Goal: Transaction & Acquisition: Book appointment/travel/reservation

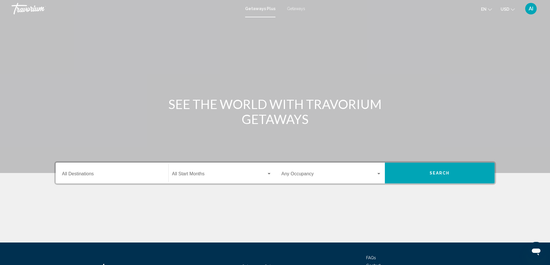
click at [291, 7] on span "Getaways" at bounding box center [296, 8] width 18 height 5
click at [81, 174] on input "Destination All Destinations" at bounding box center [112, 175] width 100 height 5
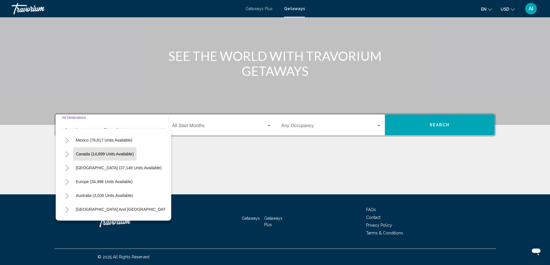
scroll to position [38, 0]
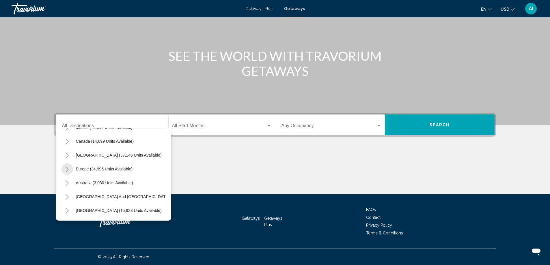
click at [66, 169] on icon "Toggle Europe (34,996 units available)" at bounding box center [67, 170] width 4 height 6
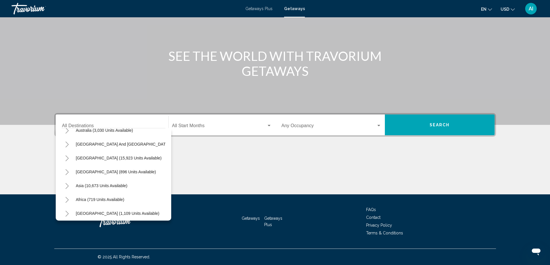
scroll to position [431, 0]
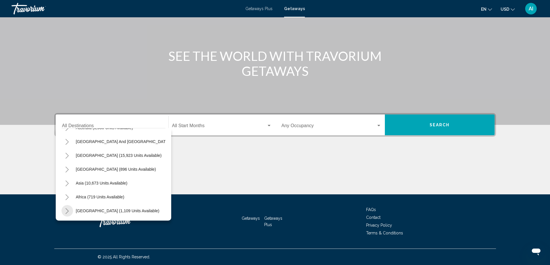
click at [65, 205] on button "Toggle Middle East (1,109 units available)" at bounding box center [68, 211] width 12 height 12
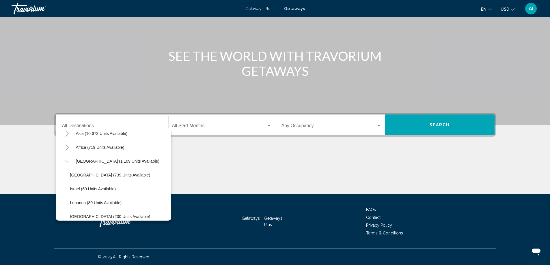
scroll to position [486, 0]
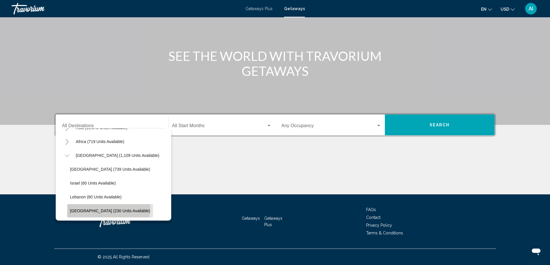
click at [101, 204] on button "United Arab Emirates (230 units available)" at bounding box center [110, 210] width 86 height 13
type input "**********"
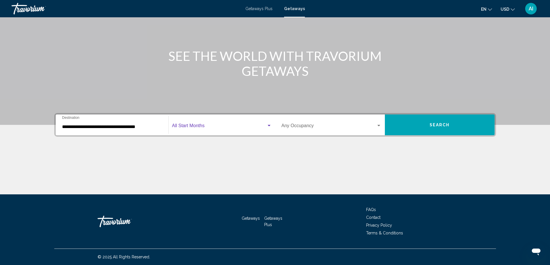
click at [194, 127] on span "Search widget" at bounding box center [219, 126] width 94 height 5
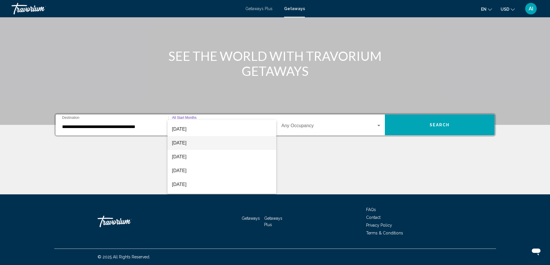
scroll to position [38, 0]
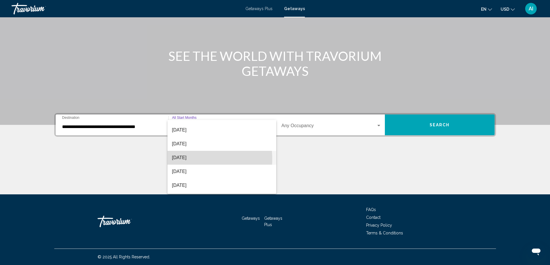
click at [192, 159] on span "[DATE]" at bounding box center [222, 158] width 100 height 14
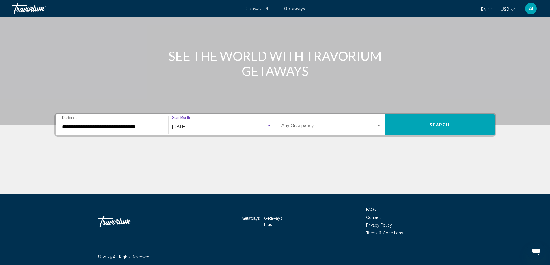
click at [331, 127] on span "Search widget" at bounding box center [329, 126] width 95 height 5
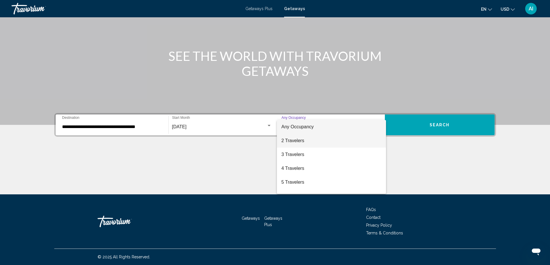
drag, startPoint x: 300, startPoint y: 143, endPoint x: 304, endPoint y: 142, distance: 4.8
click at [300, 143] on span "2 Travelers" at bounding box center [332, 141] width 100 height 14
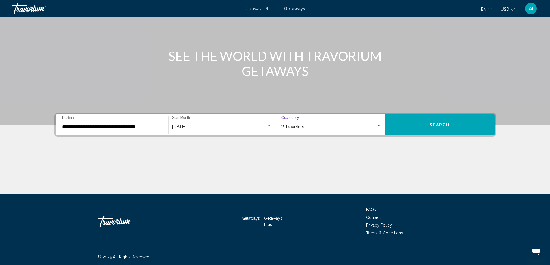
click at [409, 134] on button "Search" at bounding box center [440, 125] width 110 height 21
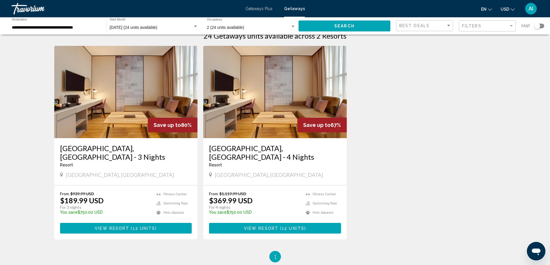
scroll to position [9, 0]
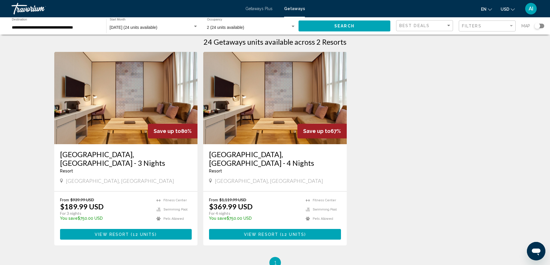
click at [228, 114] on img "Main content" at bounding box center [275, 98] width 144 height 92
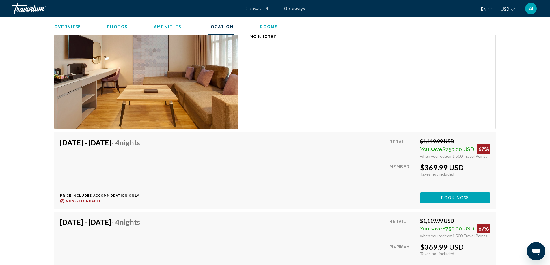
scroll to position [1078, 0]
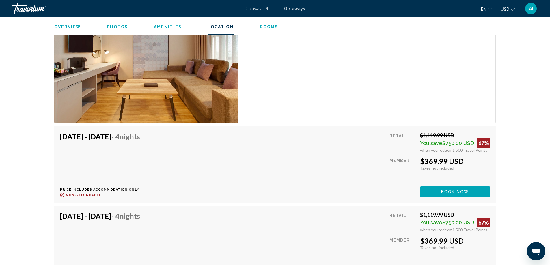
click at [449, 190] on span "Book now" at bounding box center [455, 192] width 28 height 5
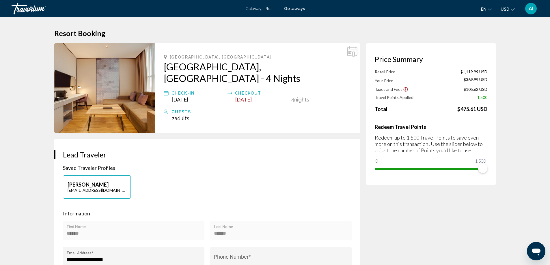
drag, startPoint x: 457, startPoint y: 109, endPoint x: 501, endPoint y: 112, distance: 43.2
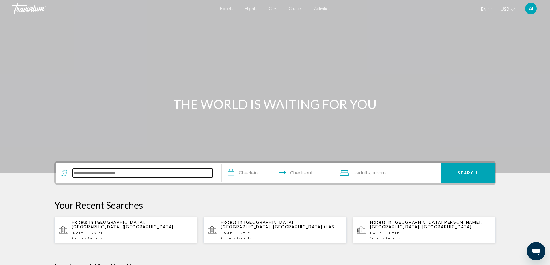
click at [103, 176] on input "Search widget" at bounding box center [143, 173] width 140 height 9
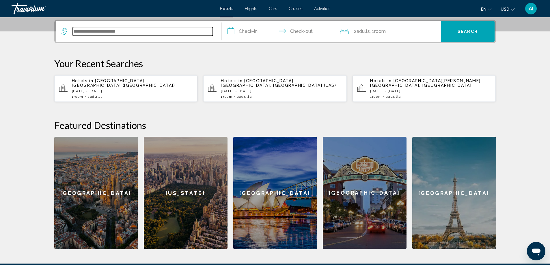
scroll to position [143, 0]
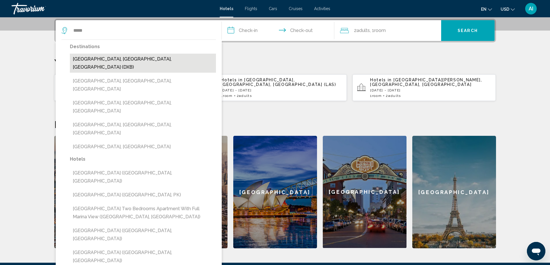
click at [107, 61] on button "[GEOGRAPHIC_DATA], [GEOGRAPHIC_DATA], [GEOGRAPHIC_DATA] (DXB)" at bounding box center [143, 63] width 146 height 19
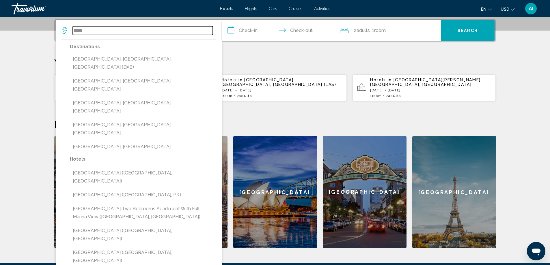
type input "**********"
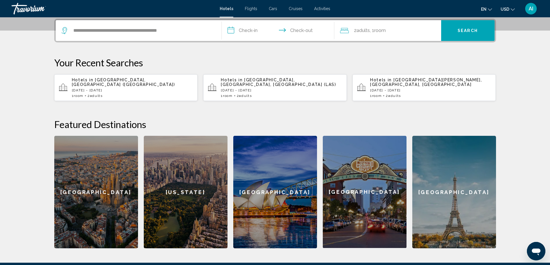
click at [252, 31] on input "**********" at bounding box center [279, 31] width 115 height 23
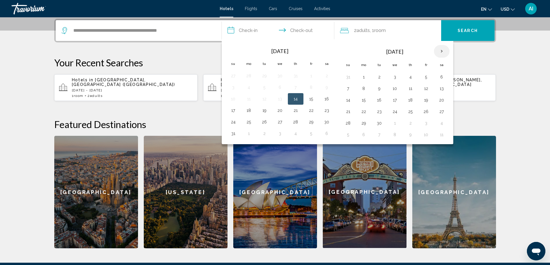
click at [444, 52] on th "Next month" at bounding box center [442, 51] width 16 height 13
click at [443, 52] on th "Next month" at bounding box center [442, 51] width 16 height 13
click at [328, 101] on button "20" at bounding box center [326, 100] width 9 height 8
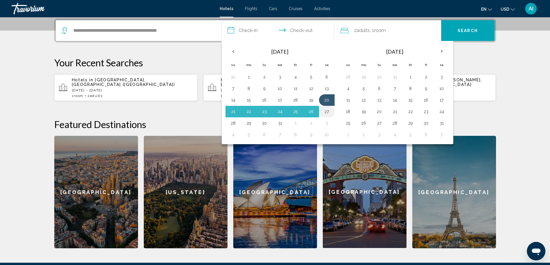
click at [326, 113] on button "27" at bounding box center [326, 112] width 9 height 8
type input "**********"
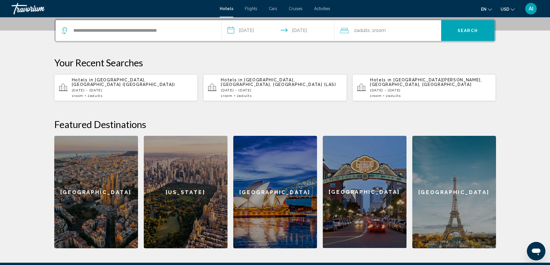
click at [475, 35] on button "Search" at bounding box center [467, 30] width 53 height 21
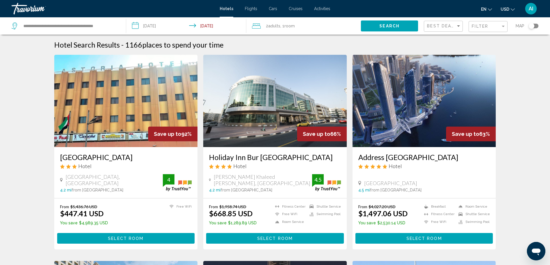
click at [117, 120] on img "Main content" at bounding box center [126, 101] width 144 height 92
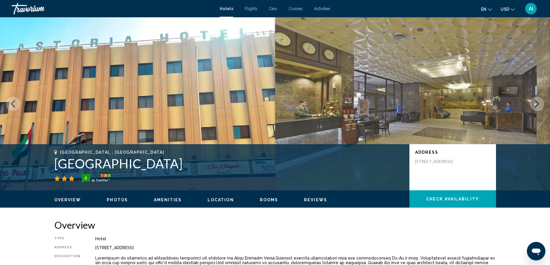
drag, startPoint x: 54, startPoint y: 162, endPoint x: 173, endPoint y: 168, distance: 119.4
click at [173, 168] on h1 "Grand Astoria Hotel" at bounding box center [228, 163] width 349 height 15
copy h1 "Grand Astoria Hotel"
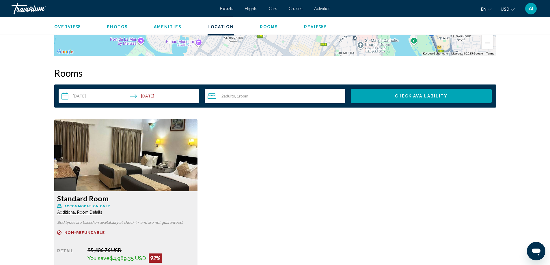
scroll to position [809, 0]
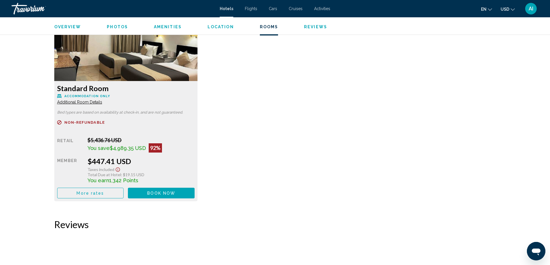
drag, startPoint x: 84, startPoint y: 161, endPoint x: 135, endPoint y: 164, distance: 51.5
click at [135, 164] on div "Retail $5,436.76 USD You save $4,989.35 USD 92% when you redeem Member $447.41 …" at bounding box center [126, 168] width 138 height 62
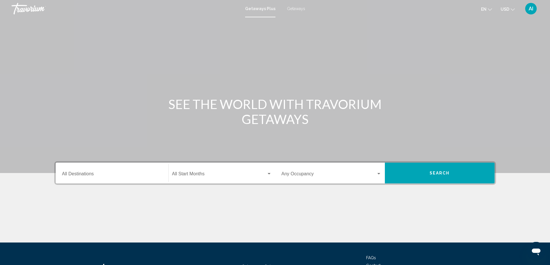
click at [112, 177] on input "Destination All Destinations" at bounding box center [112, 175] width 100 height 5
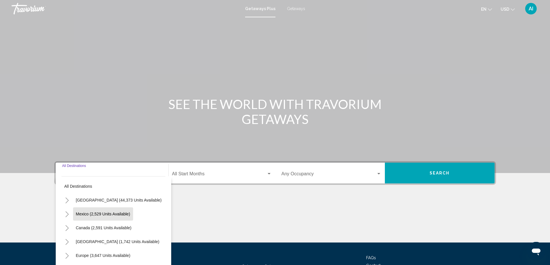
scroll to position [48, 0]
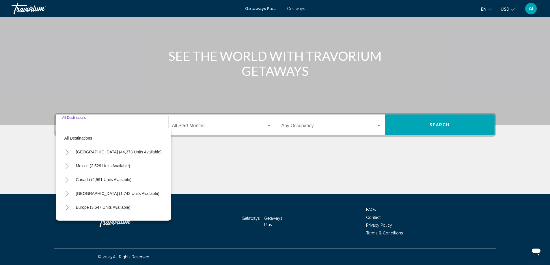
click at [296, 10] on span "Getaways" at bounding box center [296, 8] width 18 height 5
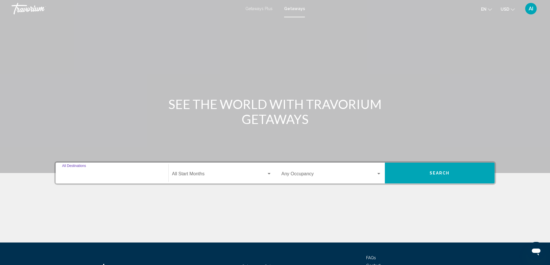
click at [88, 174] on input "Destination All Destinations" at bounding box center [112, 175] width 100 height 5
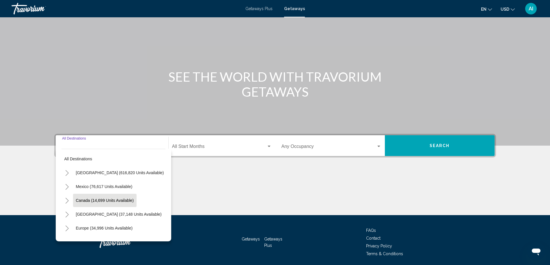
scroll to position [48, 0]
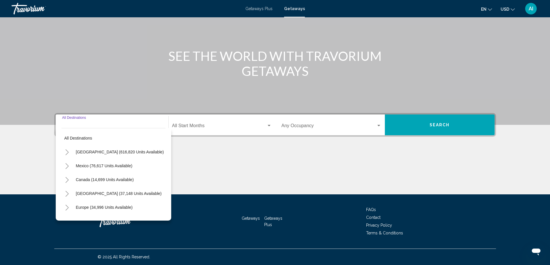
click at [68, 152] on icon "Toggle United States (616,820 units available)" at bounding box center [67, 153] width 4 height 6
click at [75, 207] on button "Toggle California (75,622 units available)" at bounding box center [73, 208] width 12 height 12
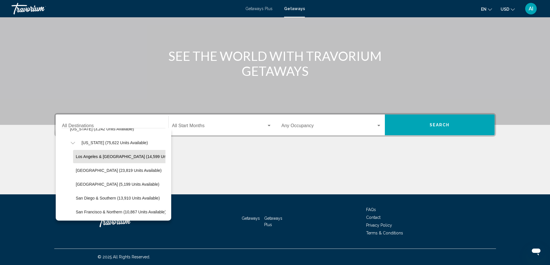
scroll to position [77, 0]
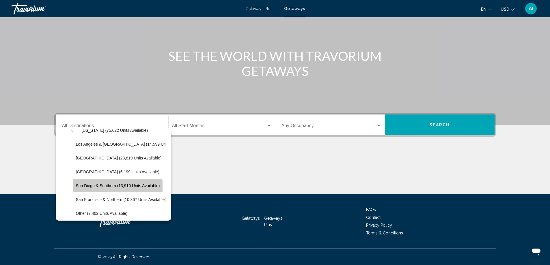
click at [93, 187] on span "San Diego & Southern (13,910 units available)" at bounding box center [118, 186] width 84 height 5
type input "**********"
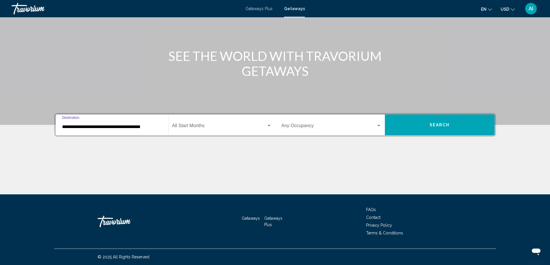
click at [199, 126] on span "Search widget" at bounding box center [219, 126] width 94 height 5
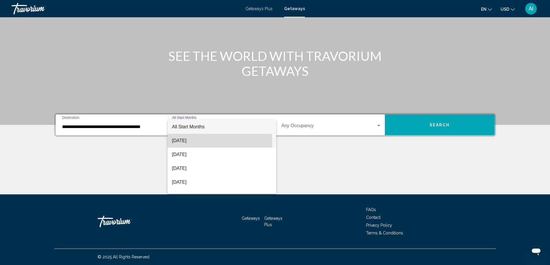
click at [198, 143] on span "[DATE]" at bounding box center [222, 141] width 100 height 14
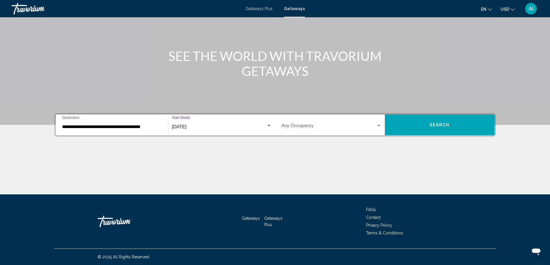
click at [332, 123] on div "Occupancy Any Occupancy" at bounding box center [332, 125] width 100 height 18
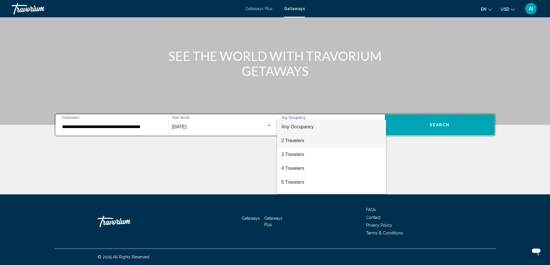
click at [297, 140] on span "2 Travelers" at bounding box center [332, 141] width 100 height 14
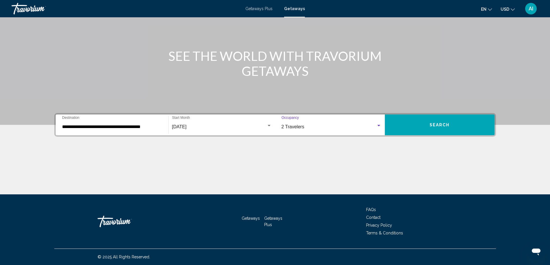
click at [423, 127] on button "Search" at bounding box center [440, 125] width 110 height 21
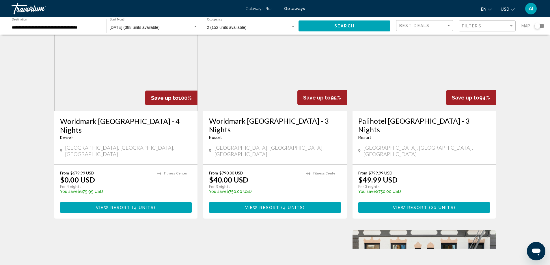
scroll to position [38, 0]
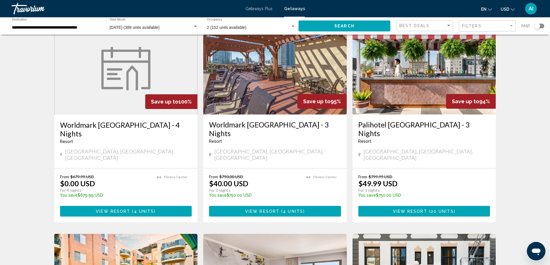
click at [117, 126] on h3 "Worldmark [GEOGRAPHIC_DATA] - 4 Nights" at bounding box center [126, 129] width 132 height 17
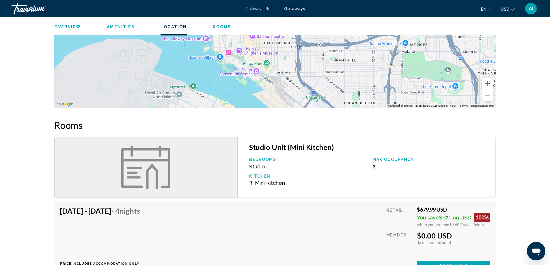
scroll to position [808, 0]
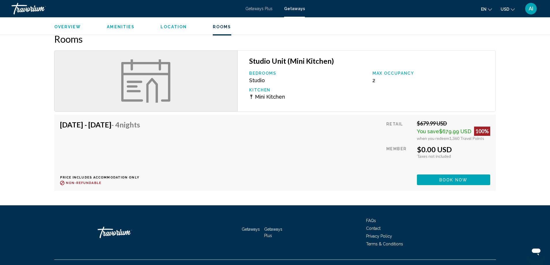
click at [449, 178] on span "Book now" at bounding box center [454, 180] width 28 height 5
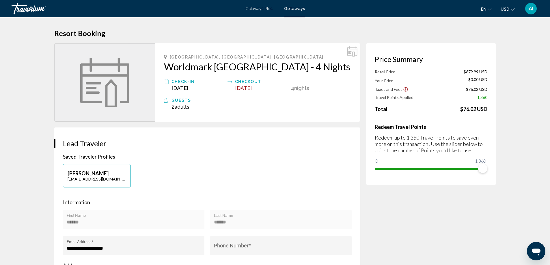
drag, startPoint x: 460, startPoint y: 110, endPoint x: 494, endPoint y: 112, distance: 33.3
click at [494, 112] on div "Price Summary Retail Price $679.99 USD Your Price $0.00 USD Taxes and Fees $76.…" at bounding box center [431, 114] width 130 height 142
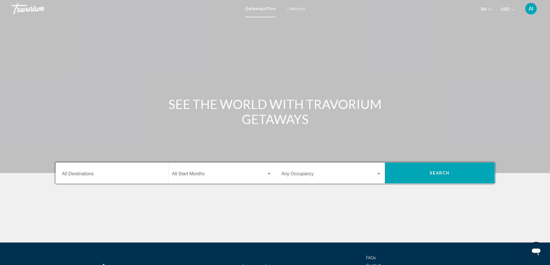
click at [298, 8] on span "Getaways" at bounding box center [296, 8] width 18 height 5
click at [86, 177] on input "Destination All Destinations" at bounding box center [112, 175] width 100 height 5
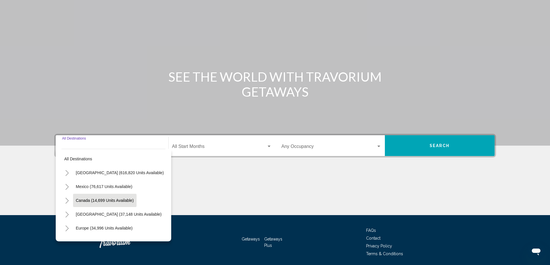
scroll to position [48, 0]
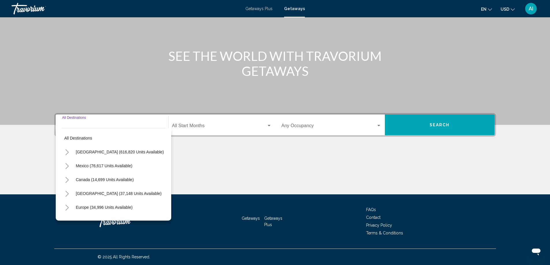
click at [68, 151] on icon "Toggle United States (616,820 units available)" at bounding box center [67, 153] width 4 height 6
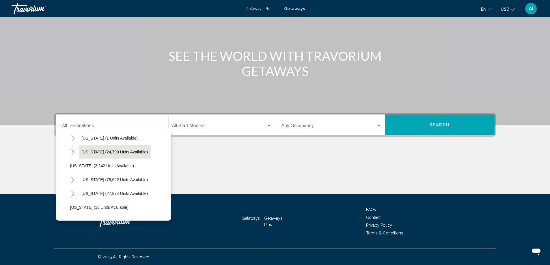
scroll to position [38, 0]
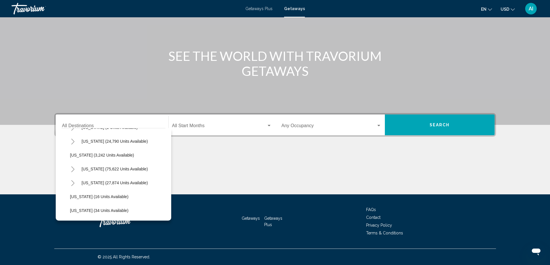
click at [72, 169] on icon "Toggle California (75,622 units available)" at bounding box center [73, 170] width 4 height 6
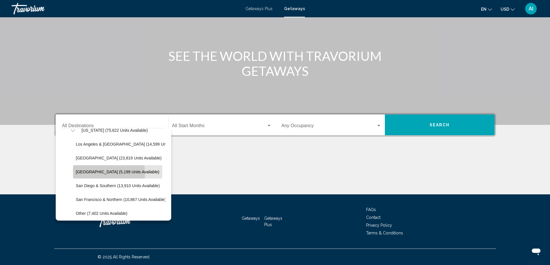
click at [90, 174] on span "Palm Springs (5,199 units available)" at bounding box center [117, 172] width 83 height 5
type input "**********"
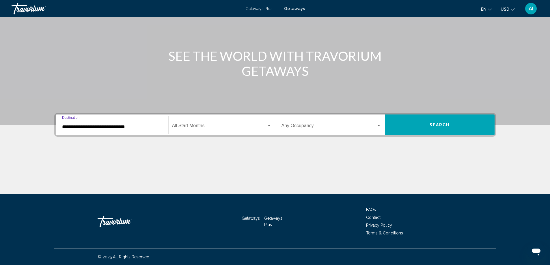
click at [367, 127] on span "Search widget" at bounding box center [329, 126] width 95 height 5
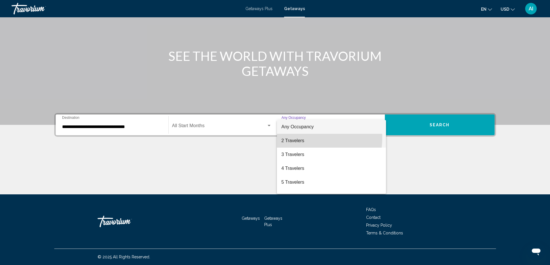
click at [304, 138] on span "2 Travelers" at bounding box center [332, 141] width 100 height 14
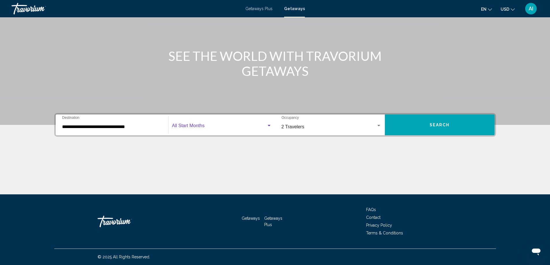
click at [200, 124] on span "Search widget" at bounding box center [219, 126] width 94 height 5
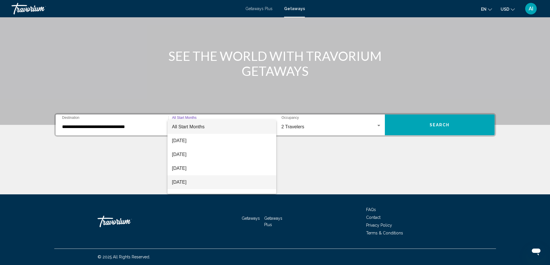
click at [189, 183] on span "[DATE]" at bounding box center [222, 183] width 100 height 14
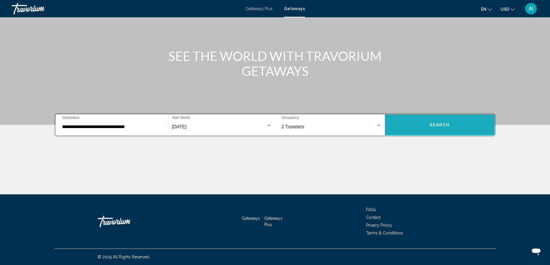
click at [428, 129] on button "Search" at bounding box center [440, 125] width 110 height 21
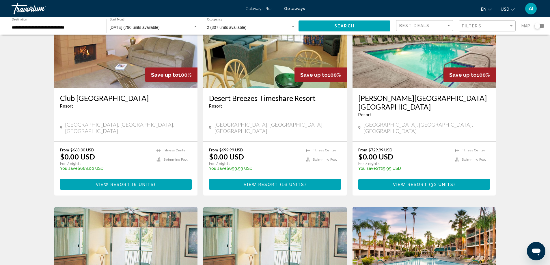
scroll to position [77, 0]
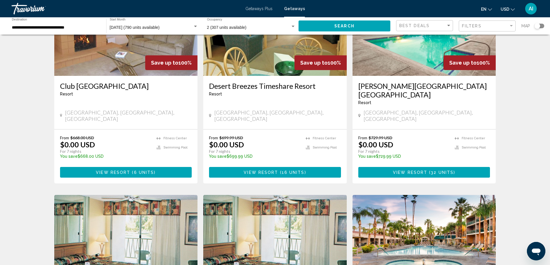
click at [248, 170] on span "View Resort" at bounding box center [261, 172] width 34 height 5
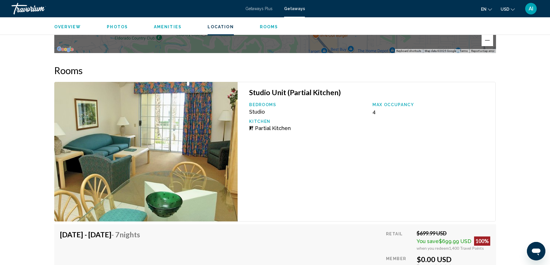
scroll to position [1040, 0]
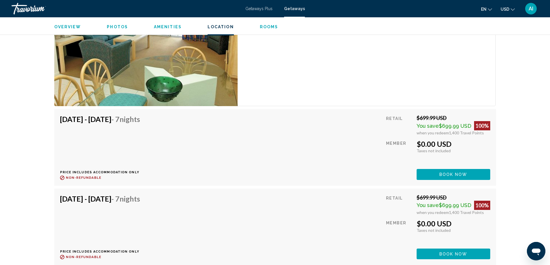
click at [454, 169] on button "Book now" at bounding box center [454, 174] width 74 height 11
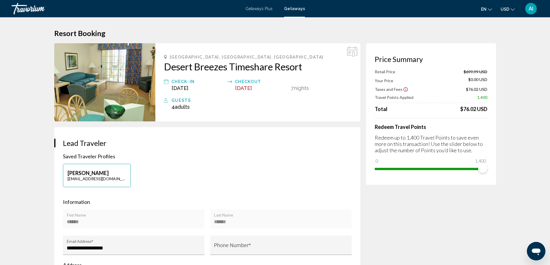
drag, startPoint x: 459, startPoint y: 110, endPoint x: 492, endPoint y: 112, distance: 33.0
click at [493, 112] on div "Price Summary Retail Price $699.99 USD Your Price $0.00 USD Taxes and Fees $76.…" at bounding box center [431, 114] width 130 height 142
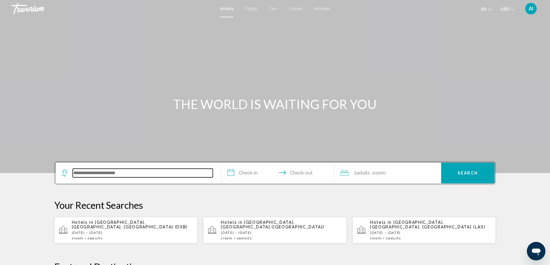
click at [140, 173] on input "Search widget" at bounding box center [143, 173] width 140 height 9
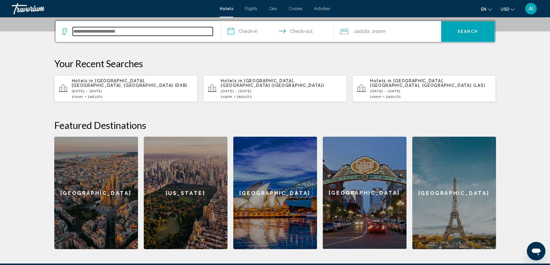
scroll to position [143, 0]
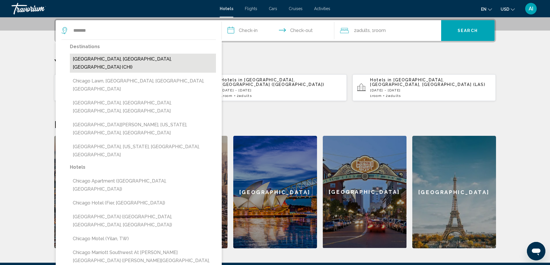
click at [126, 56] on button "[GEOGRAPHIC_DATA], [GEOGRAPHIC_DATA], [GEOGRAPHIC_DATA] (CHI)" at bounding box center [143, 63] width 146 height 19
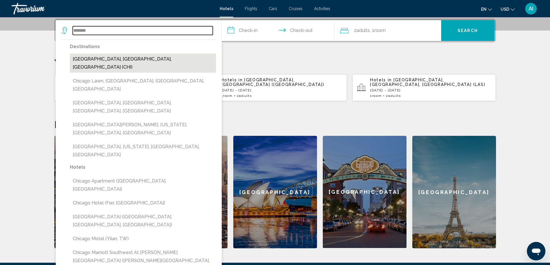
type input "**********"
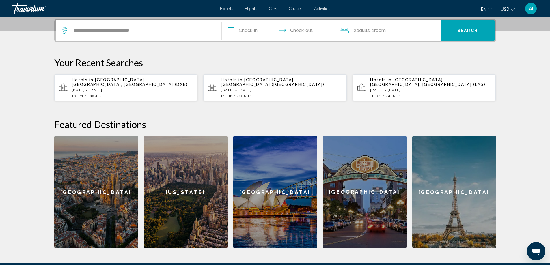
click at [248, 29] on input "**********" at bounding box center [279, 31] width 115 height 23
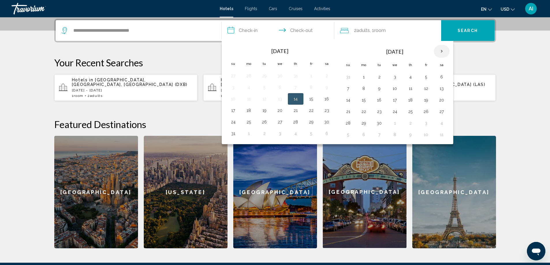
click at [442, 51] on th "Next month" at bounding box center [442, 51] width 16 height 13
click at [411, 77] on button "2" at bounding box center [410, 77] width 9 height 8
click at [348, 90] on button "5" at bounding box center [348, 89] width 9 height 8
type input "**********"
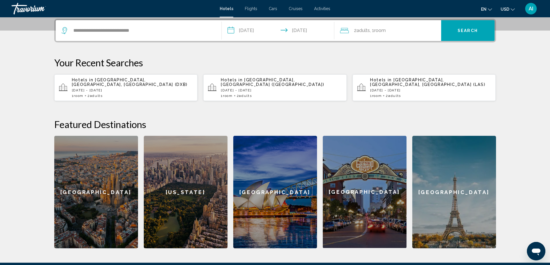
click at [465, 30] on span "Search" at bounding box center [468, 31] width 20 height 5
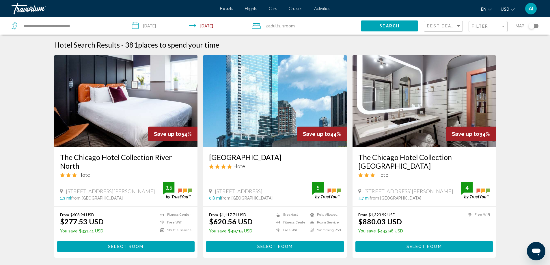
click at [117, 160] on h3 "The Chicago Hotel Collection River North" at bounding box center [126, 161] width 132 height 17
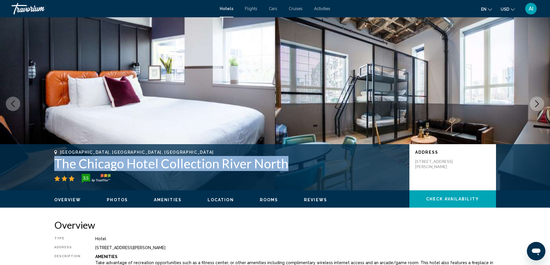
drag, startPoint x: 54, startPoint y: 163, endPoint x: 283, endPoint y: 169, distance: 228.5
click at [283, 169] on h1 "The Chicago Hotel Collection River North" at bounding box center [228, 163] width 349 height 15
copy h1 "The Chicago Hotel Collection River North"
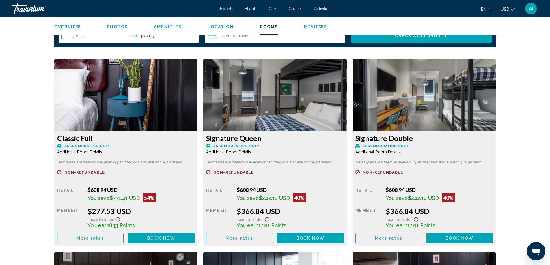
scroll to position [770, 0]
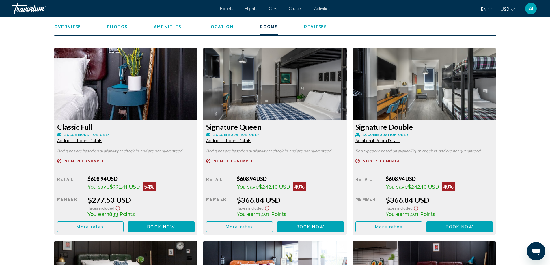
drag, startPoint x: 87, startPoint y: 200, endPoint x: 138, endPoint y: 204, distance: 51.3
click at [139, 202] on div "$277.53 USD" at bounding box center [141, 200] width 107 height 9
click at [166, 227] on span "Book now" at bounding box center [161, 227] width 28 height 5
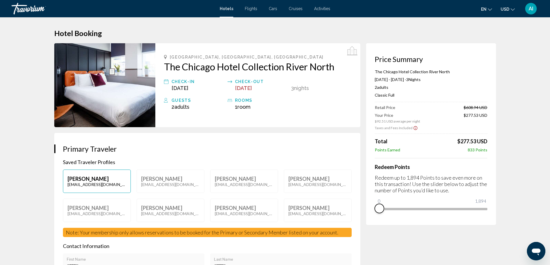
drag, startPoint x: 378, startPoint y: 209, endPoint x: 355, endPoint y: 220, distance: 25.6
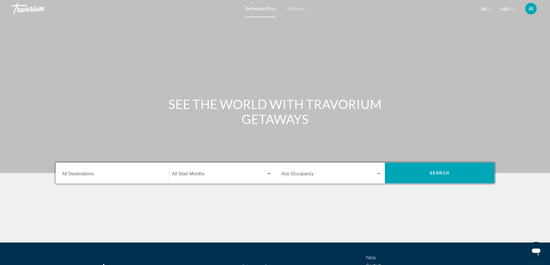
click at [295, 6] on div "Getaways Plus Getaways en English Español Français Italiano Português русский U…" at bounding box center [275, 9] width 550 height 12
click at [294, 8] on span "Getaways" at bounding box center [296, 8] width 18 height 5
click at [91, 176] on input "Destination All Destinations" at bounding box center [112, 175] width 100 height 5
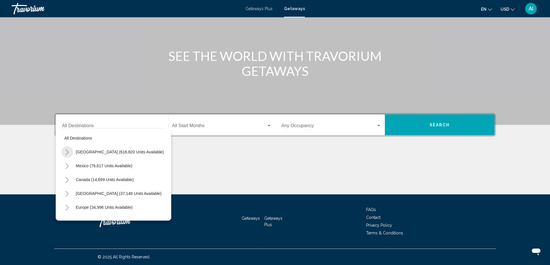
click at [66, 150] on icon "Toggle United States (616,820 units available)" at bounding box center [67, 153] width 4 height 6
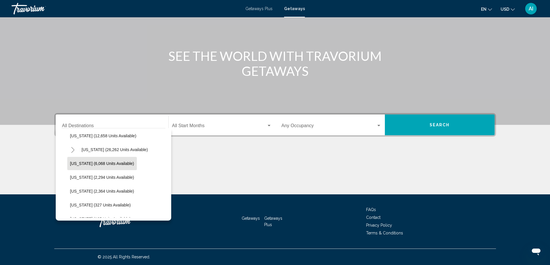
scroll to position [154, 0]
click at [74, 166] on span "[US_STATE] (2,294 units available)" at bounding box center [102, 164] width 64 height 5
type input "**********"
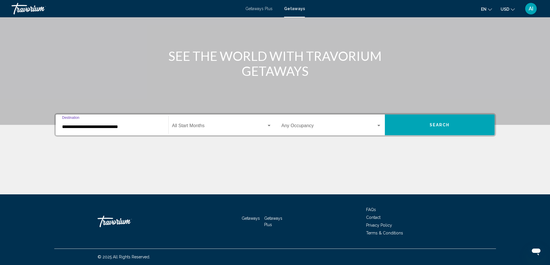
click at [216, 125] on span "Search widget" at bounding box center [219, 126] width 94 height 5
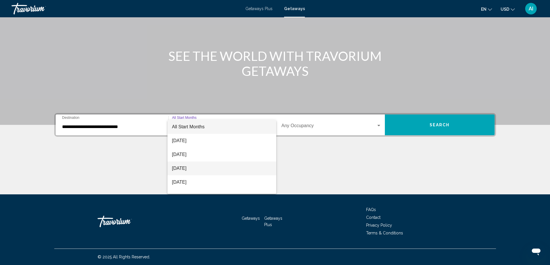
click at [193, 170] on span "[DATE]" at bounding box center [222, 169] width 100 height 14
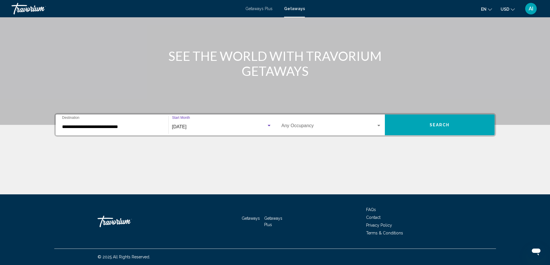
click at [317, 127] on span "Search widget" at bounding box center [329, 126] width 95 height 5
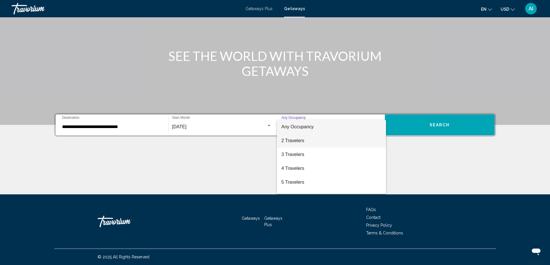
click at [314, 138] on span "2 Travelers" at bounding box center [332, 141] width 100 height 14
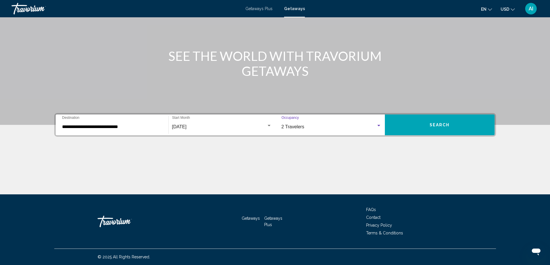
click at [404, 132] on button "Search" at bounding box center [440, 125] width 110 height 21
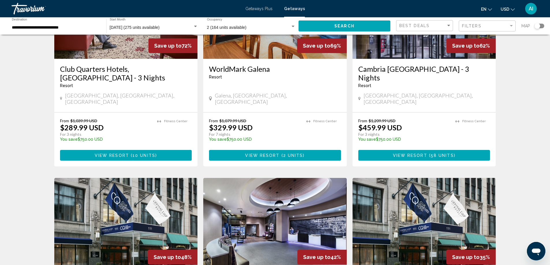
scroll to position [424, 0]
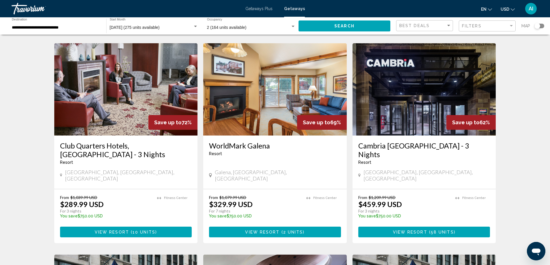
click at [395, 80] on img "Main content" at bounding box center [425, 89] width 144 height 92
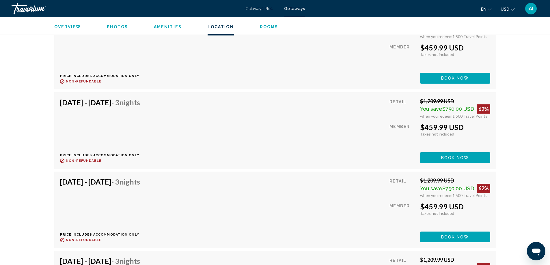
scroll to position [1245, 0]
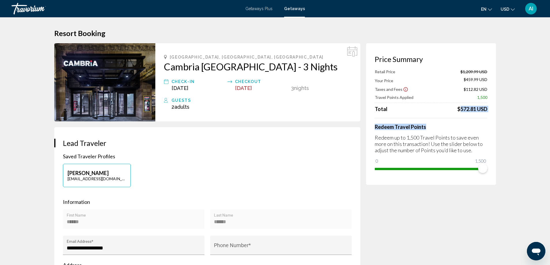
drag, startPoint x: 455, startPoint y: 111, endPoint x: 492, endPoint y: 117, distance: 38.1
click at [492, 117] on div "Price Summary Retail Price $1,209.99 USD Your Price $459.99 USD Taxes and Fees …" at bounding box center [431, 114] width 130 height 142
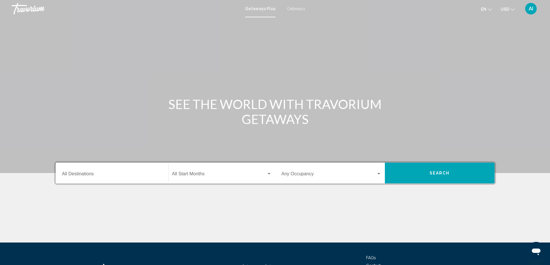
click at [297, 8] on span "Getaways" at bounding box center [296, 8] width 18 height 5
click at [75, 176] on input "Destination All Destinations" at bounding box center [112, 175] width 100 height 5
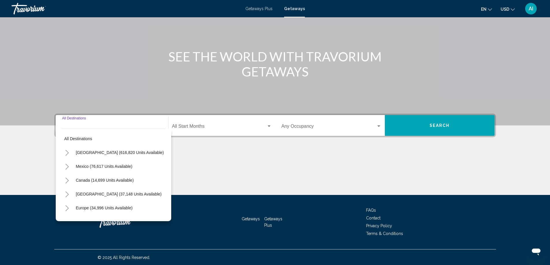
scroll to position [48, 0]
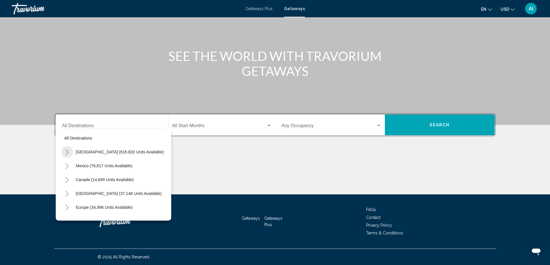
click at [69, 151] on icon "Toggle United States (616,820 units available)" at bounding box center [67, 153] width 4 height 6
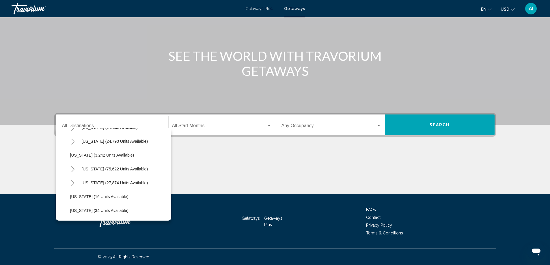
scroll to position [77, 0]
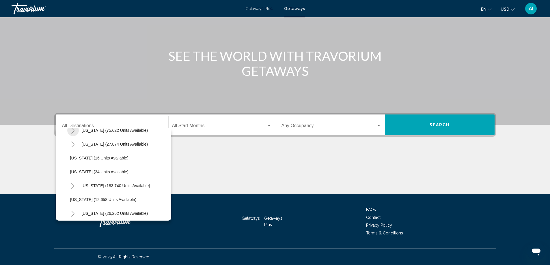
click at [74, 132] on icon "Toggle California (75,622 units available)" at bounding box center [73, 131] width 4 height 6
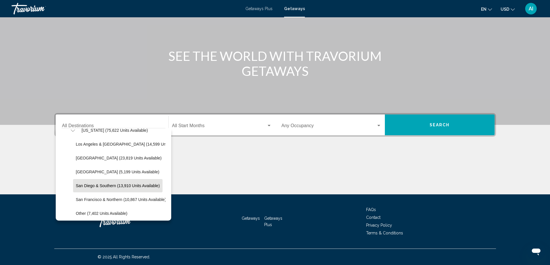
click at [108, 186] on span "San Diego & Southern (13,910 units available)" at bounding box center [118, 186] width 84 height 5
type input "**********"
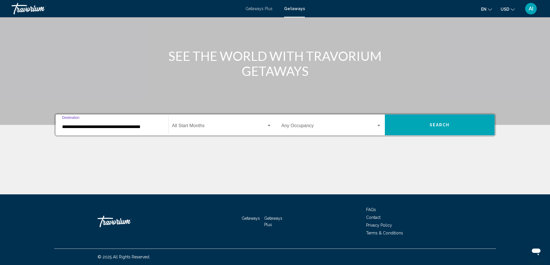
click at [210, 126] on span "Search widget" at bounding box center [219, 126] width 94 height 5
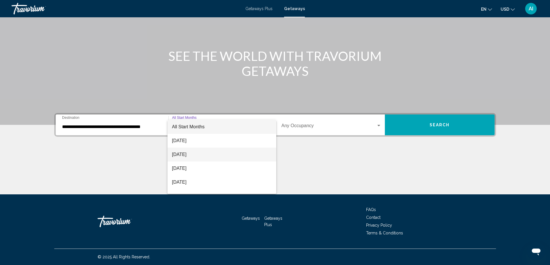
click at [193, 154] on span "[DATE]" at bounding box center [222, 155] width 100 height 14
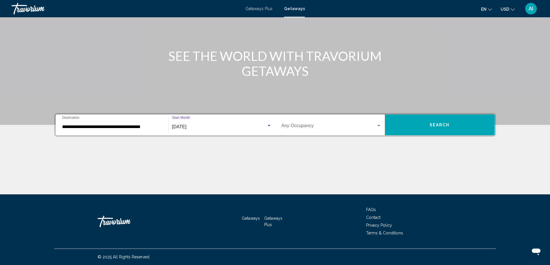
click at [357, 121] on div "Occupancy Any Occupancy" at bounding box center [332, 125] width 100 height 18
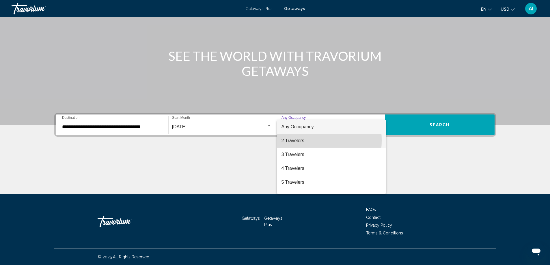
drag, startPoint x: 287, startPoint y: 141, endPoint x: 383, endPoint y: 132, distance: 96.6
click at [287, 140] on span "2 Travelers" at bounding box center [332, 141] width 100 height 14
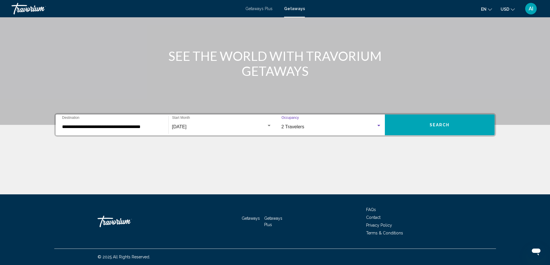
click at [442, 124] on span "Search" at bounding box center [440, 125] width 20 height 5
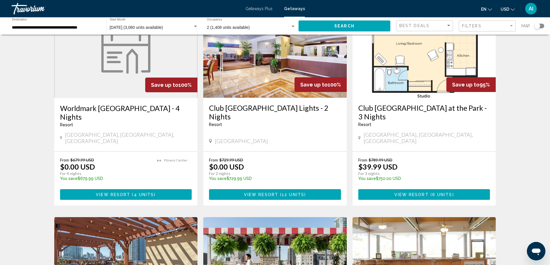
scroll to position [38, 0]
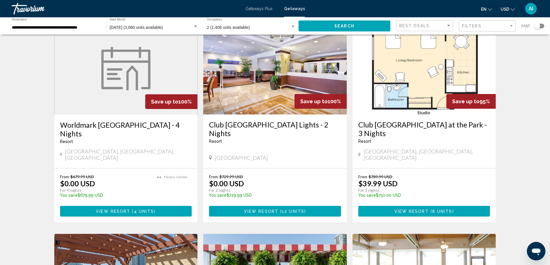
click at [85, 127] on h3 "Worldmark [GEOGRAPHIC_DATA] - 4 Nights" at bounding box center [126, 129] width 132 height 17
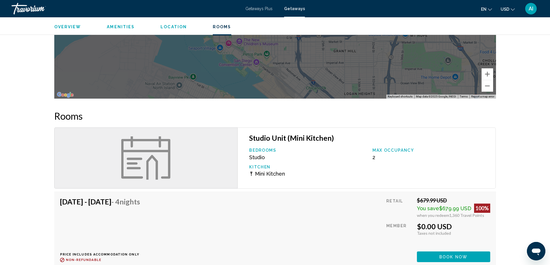
scroll to position [808, 0]
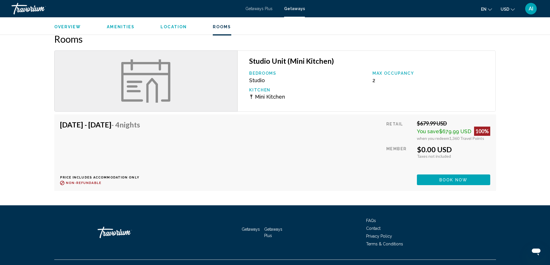
click at [450, 178] on span "Book now" at bounding box center [454, 180] width 28 height 5
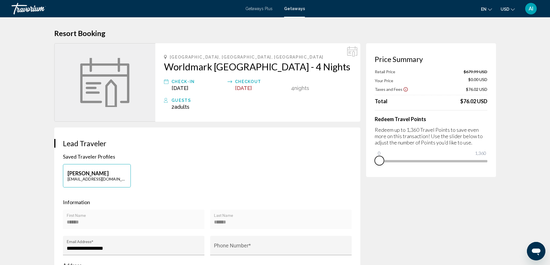
drag, startPoint x: 479, startPoint y: 168, endPoint x: 369, endPoint y: 161, distance: 110.2
click at [369, 161] on div "Price Summary Retail Price $679.99 USD Your Price $0.00 USD Taxes and Fees $76.…" at bounding box center [431, 110] width 130 height 134
drag, startPoint x: 378, startPoint y: 154, endPoint x: 510, endPoint y: 175, distance: 133.7
drag, startPoint x: 483, startPoint y: 169, endPoint x: 350, endPoint y: 171, distance: 133.2
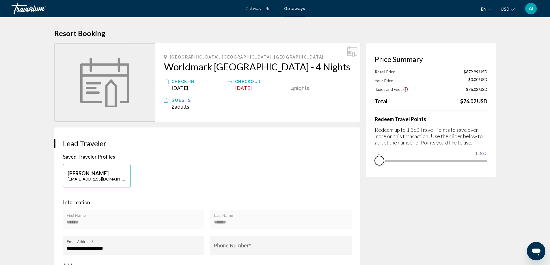
drag, startPoint x: 382, startPoint y: 150, endPoint x: 507, endPoint y: 155, distance: 125.2
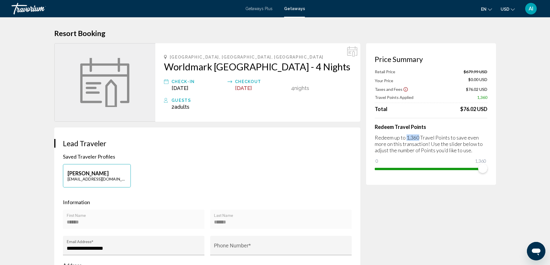
drag, startPoint x: 407, startPoint y: 138, endPoint x: 418, endPoint y: 137, distance: 10.8
click at [418, 137] on p "Redeem up to 1,360 Travel Points to save even more on this transaction! Use the…" at bounding box center [431, 144] width 113 height 19
drag, startPoint x: 456, startPoint y: 108, endPoint x: 494, endPoint y: 112, distance: 38.3
click at [491, 111] on div "Price Summary Retail Price $679.99 USD Your Price $0.00 USD Taxes and Fees $76.…" at bounding box center [431, 114] width 130 height 142
